Goal: Task Accomplishment & Management: Use online tool/utility

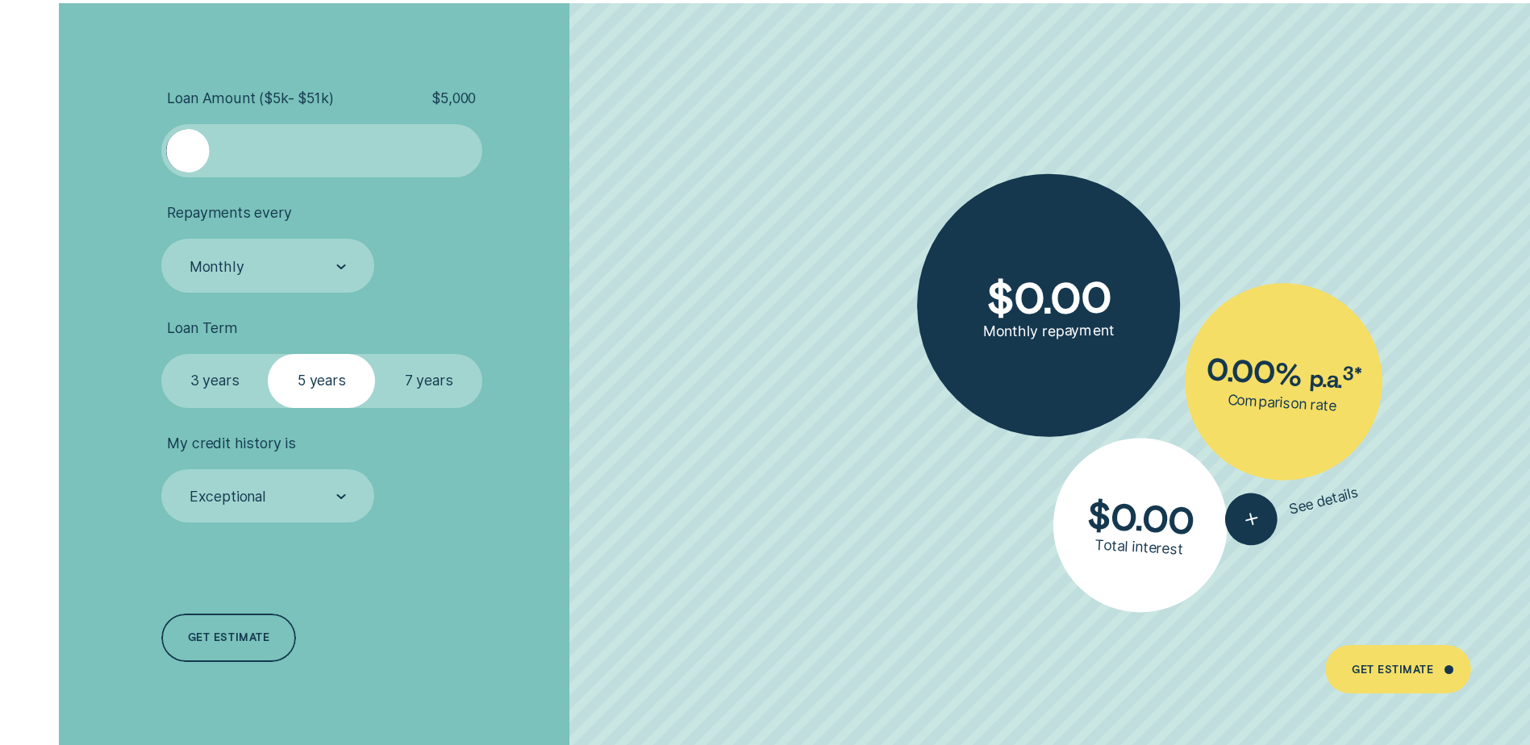
scroll to position [3628, 0]
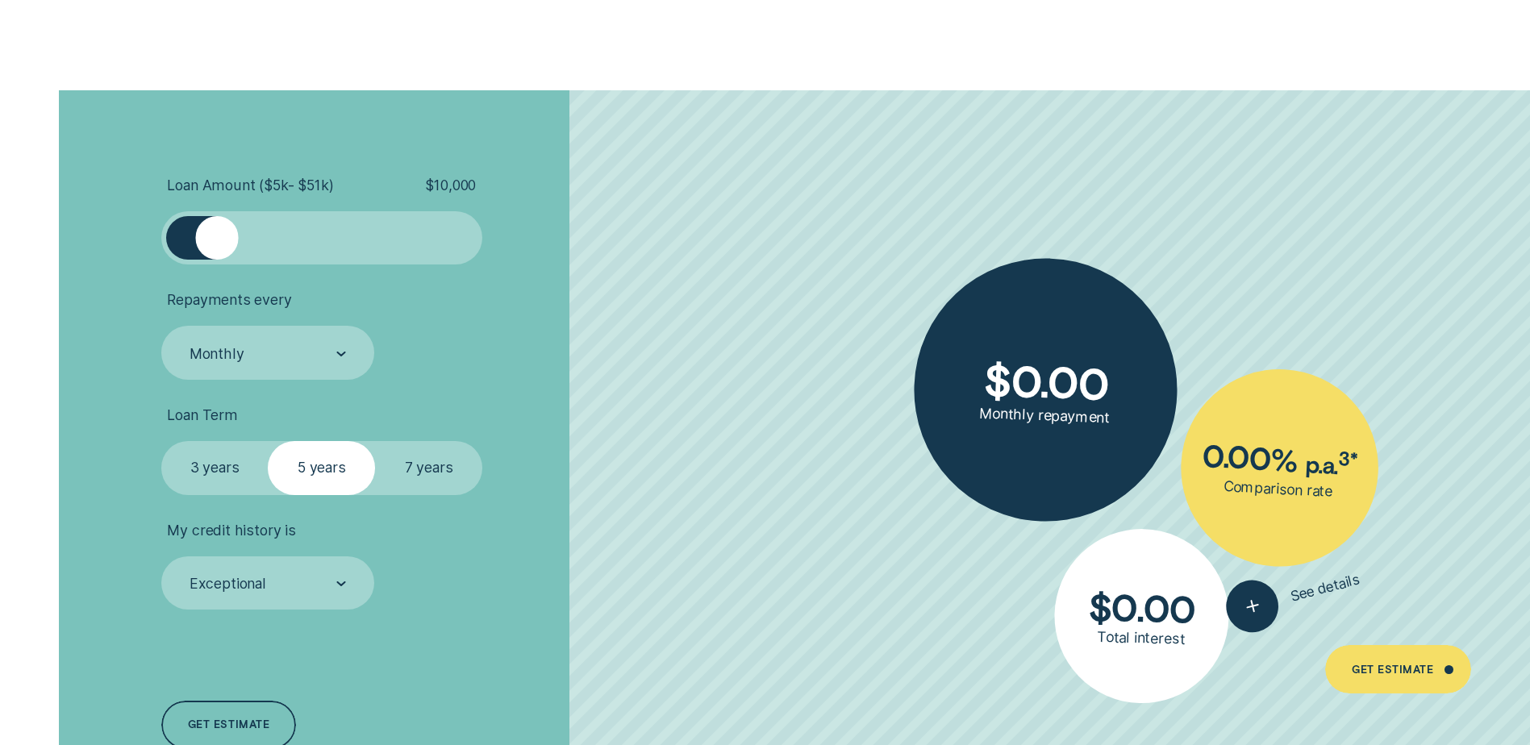
drag, startPoint x: 181, startPoint y: 246, endPoint x: 222, endPoint y: 244, distance: 40.3
click at [222, 244] on div at bounding box center [216, 237] width 43 height 43
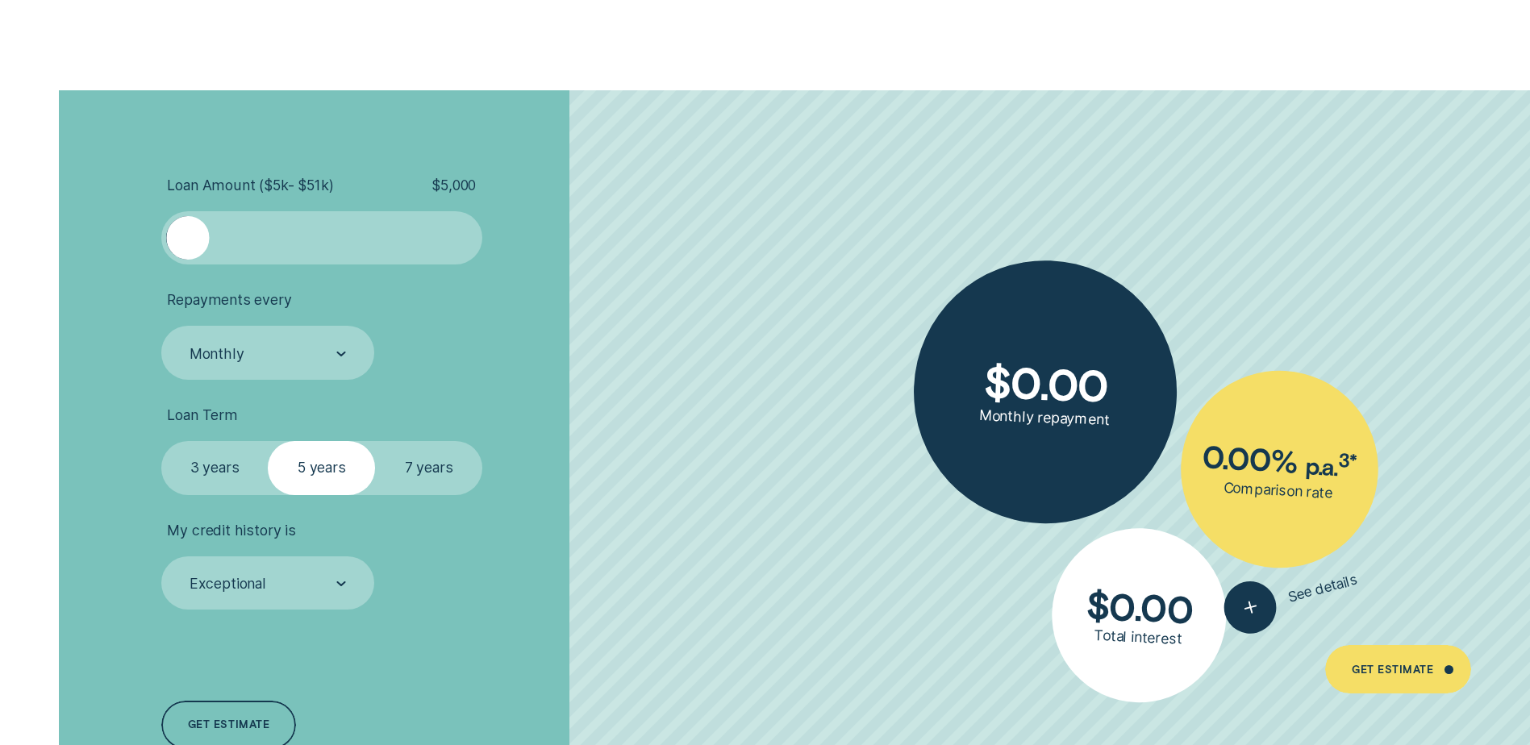
drag, startPoint x: 222, startPoint y: 244, endPoint x: 173, endPoint y: 244, distance: 48.4
click at [173, 244] on div at bounding box center [187, 237] width 43 height 43
click at [331, 360] on div "Monthly" at bounding box center [267, 353] width 158 height 20
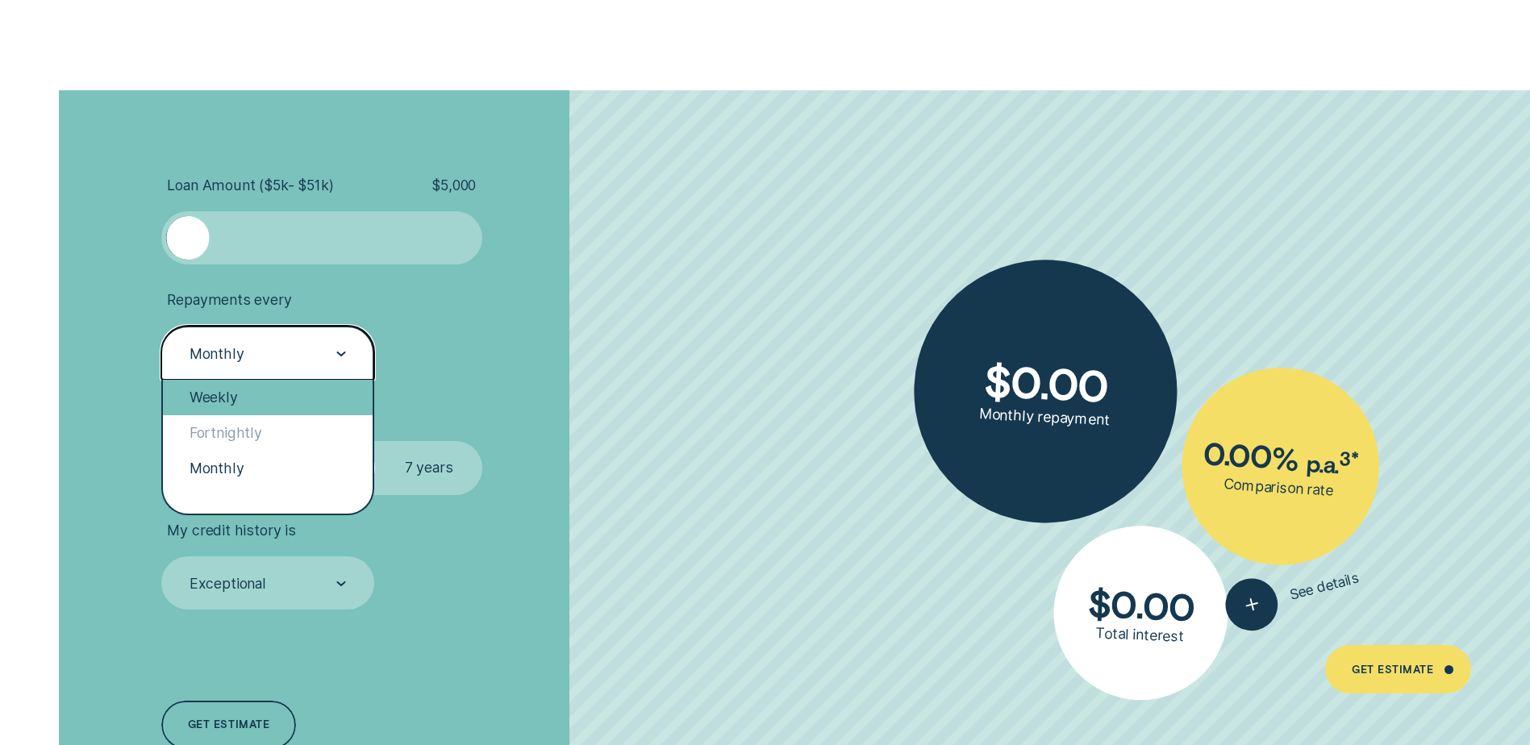
click at [284, 409] on div "Weekly" at bounding box center [268, 397] width 210 height 35
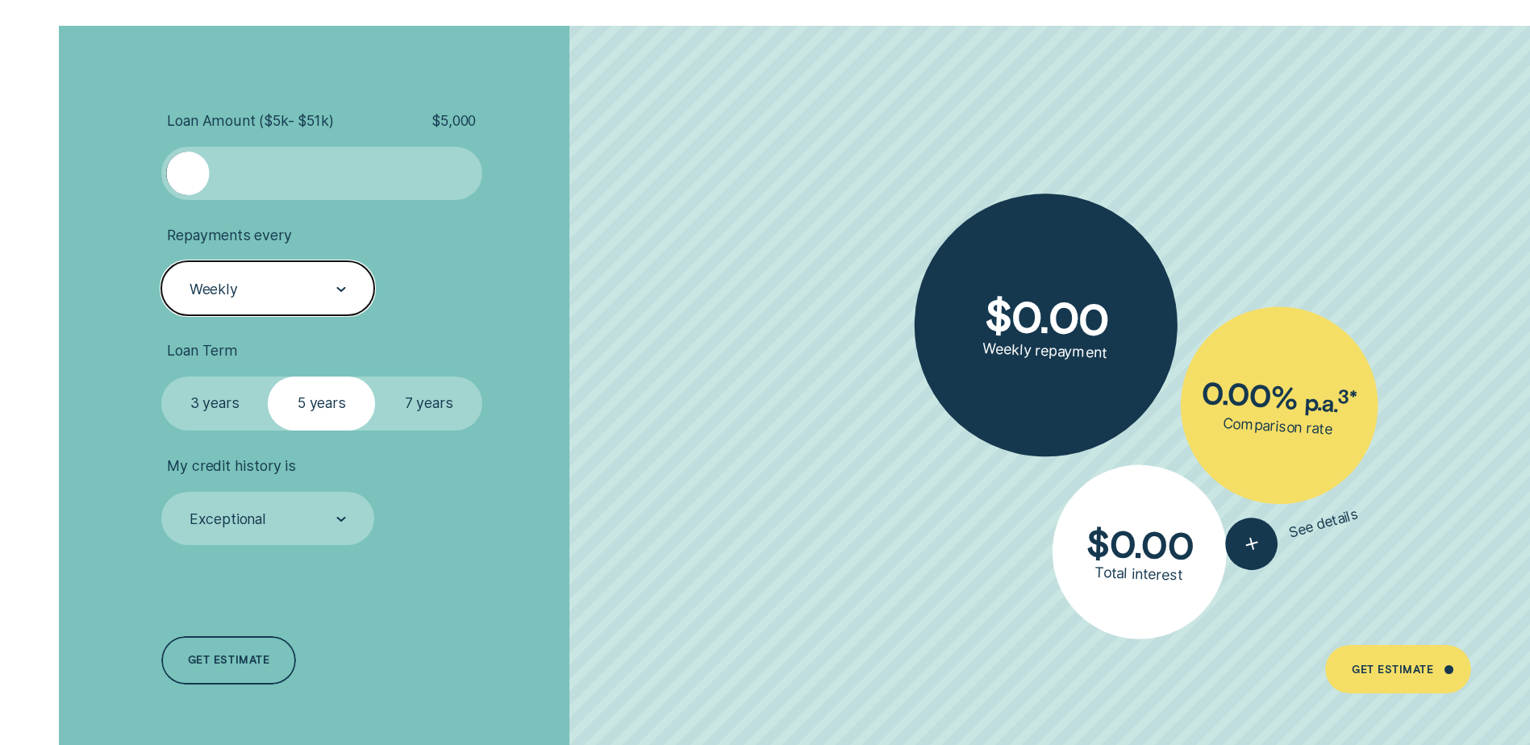
scroll to position [3790, 0]
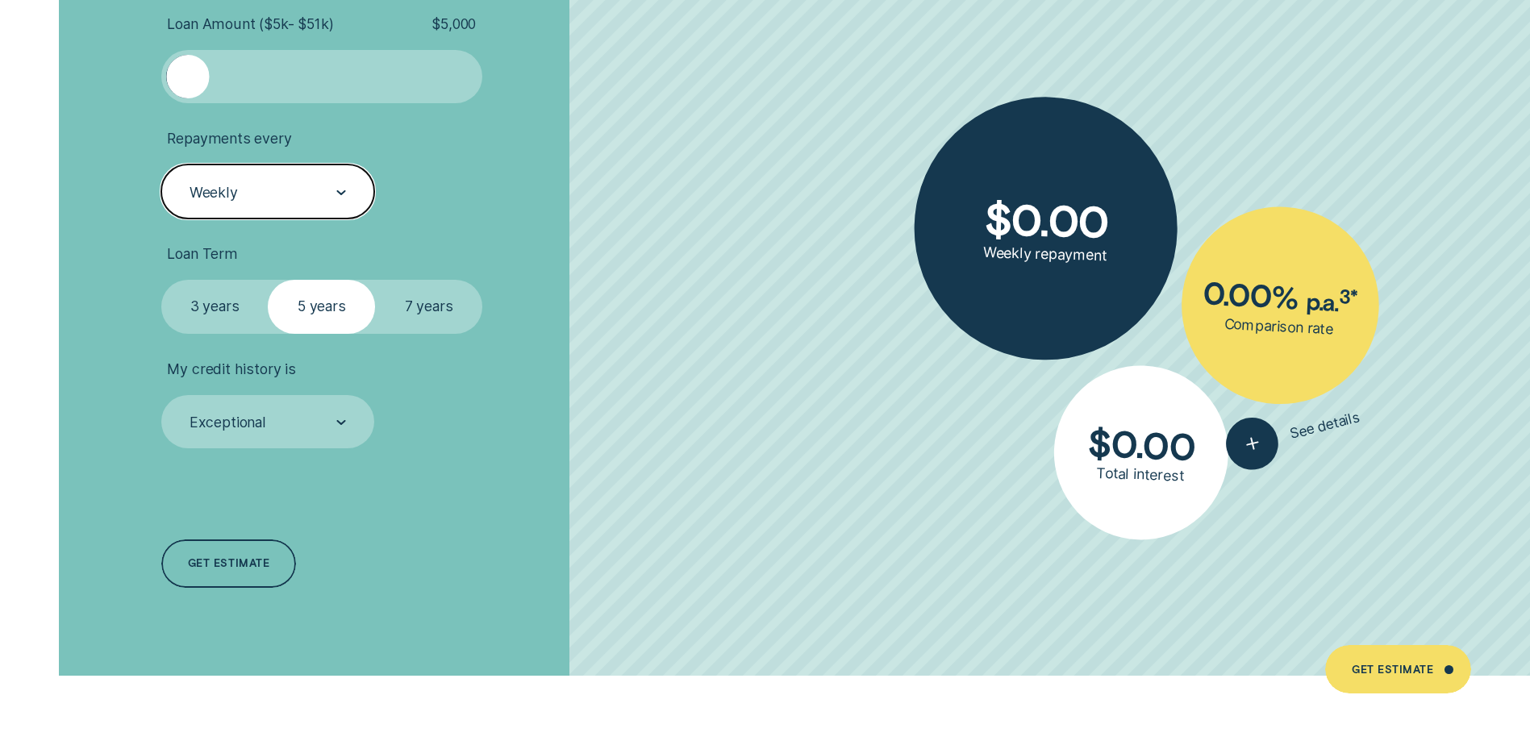
click at [427, 310] on label "7 years" at bounding box center [428, 306] width 107 height 53
click at [375, 280] on input "7 years" at bounding box center [375, 280] width 0 height 0
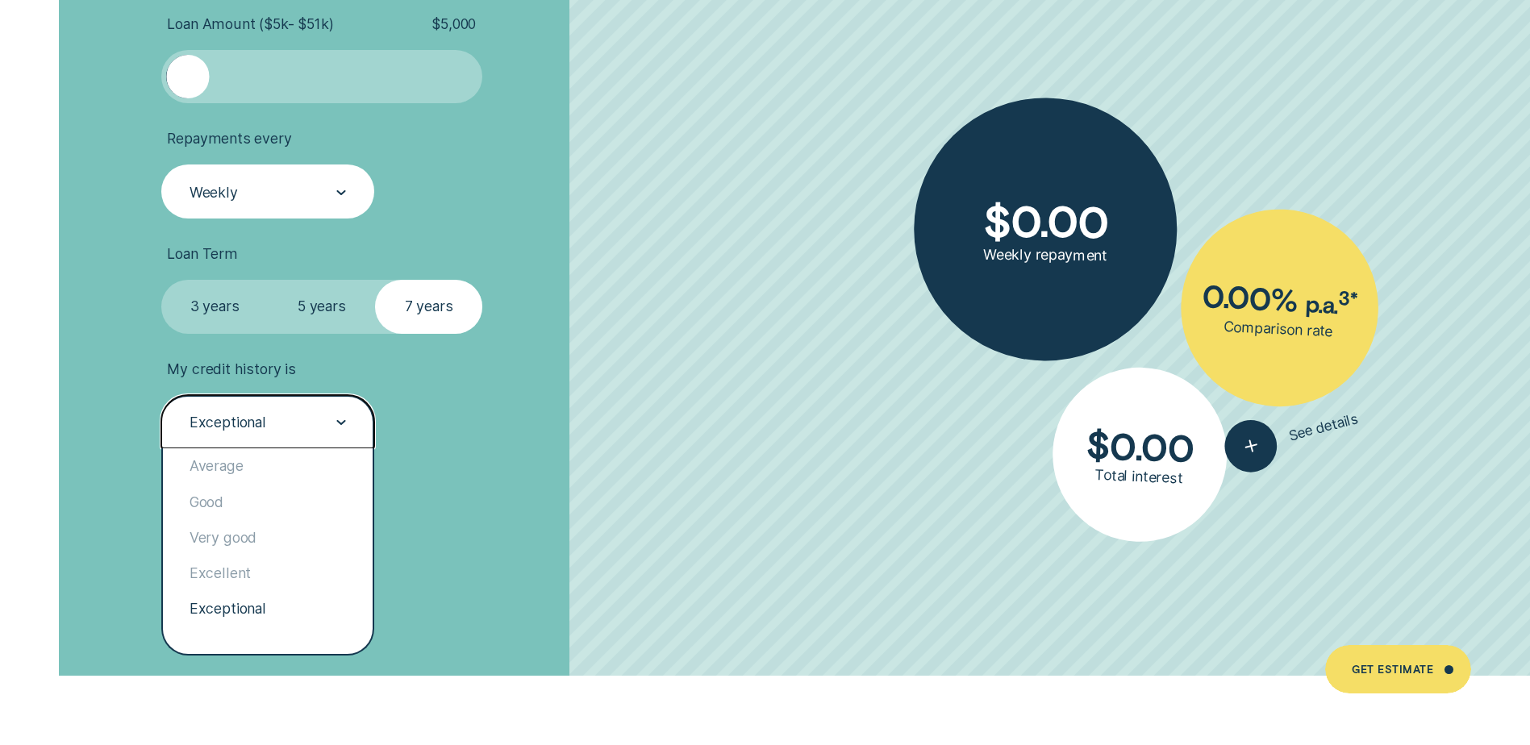
click at [351, 416] on div "Exceptional" at bounding box center [267, 421] width 213 height 53
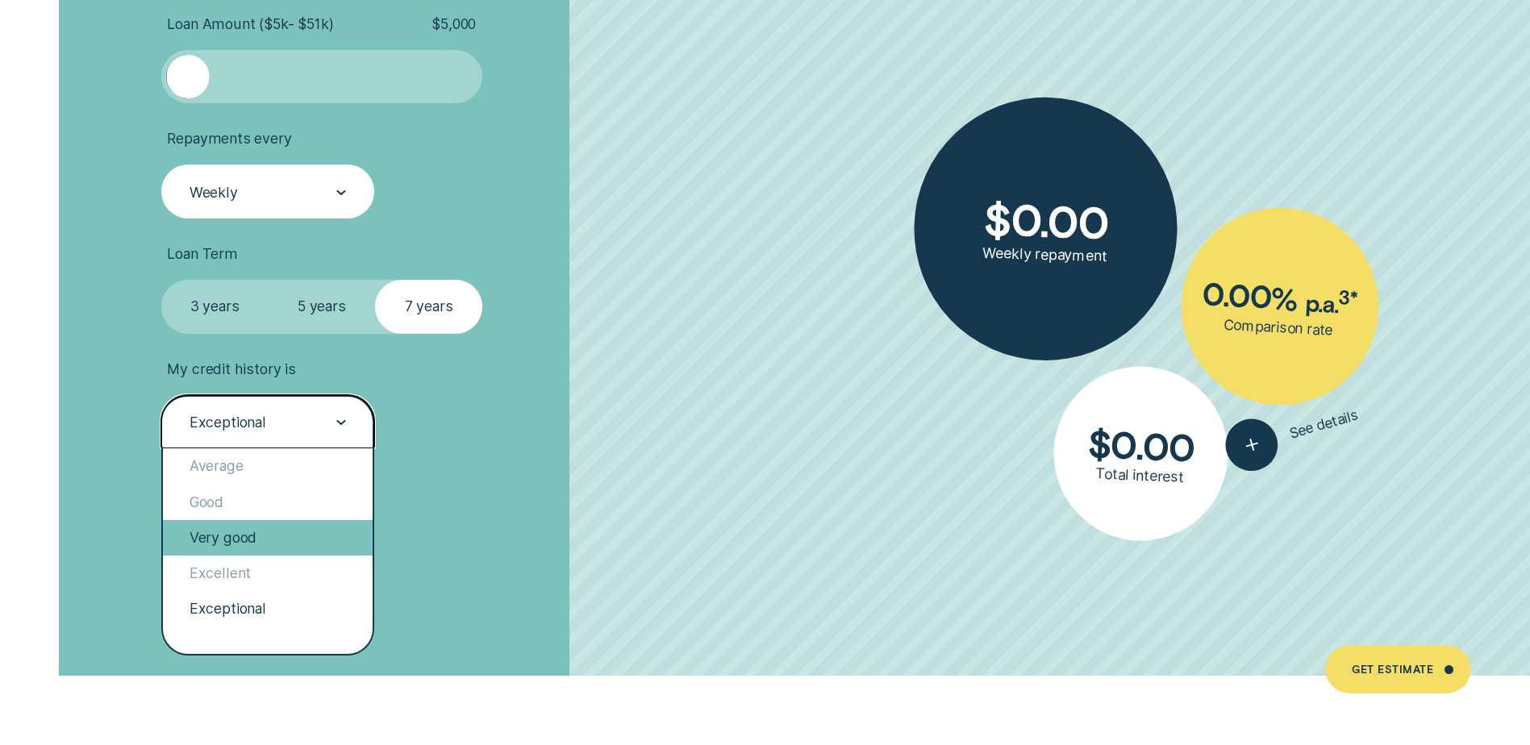
click at [294, 540] on div "Very good" at bounding box center [268, 537] width 210 height 35
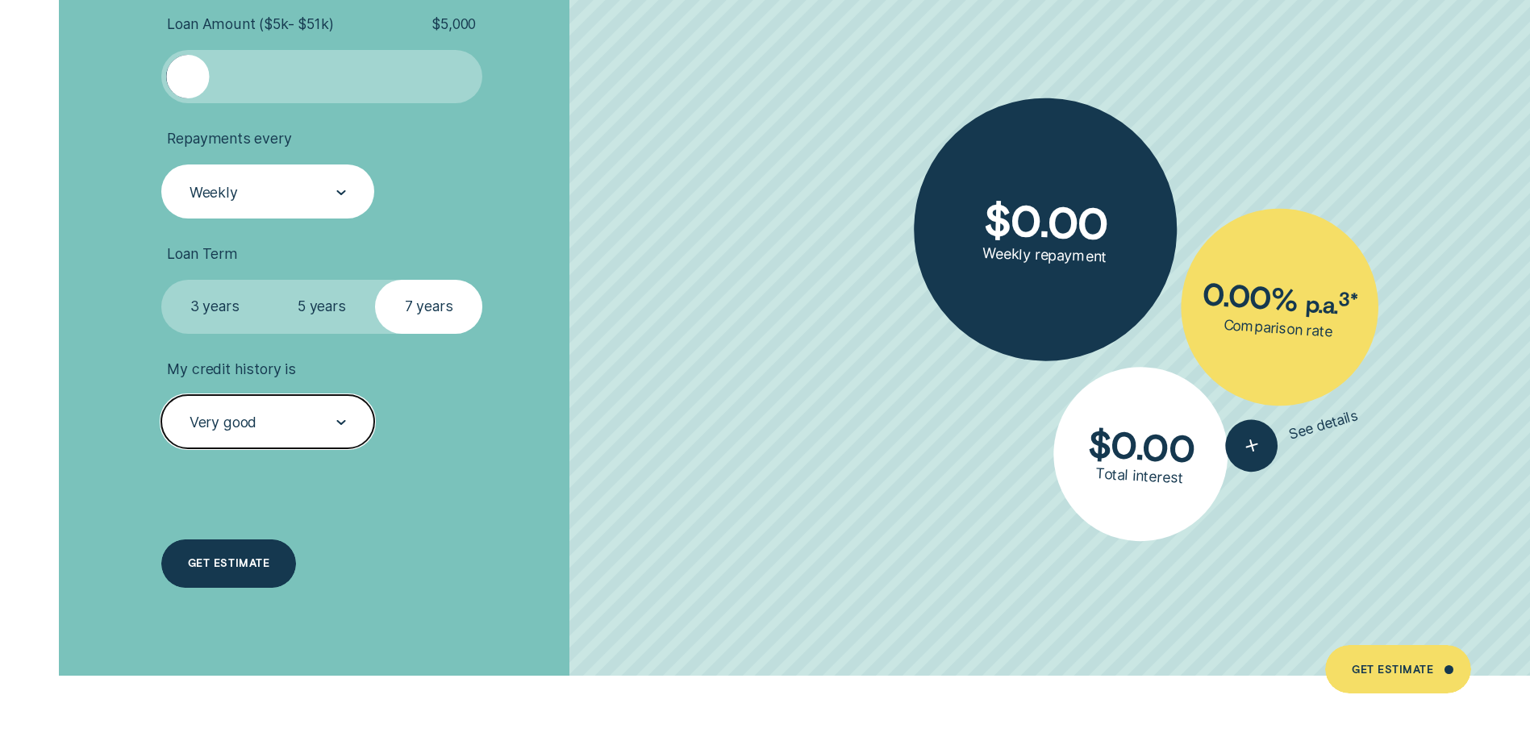
click at [231, 559] on div "Get estimate" at bounding box center [228, 564] width 81 height 10
